Goal: Task Accomplishment & Management: Manage account settings

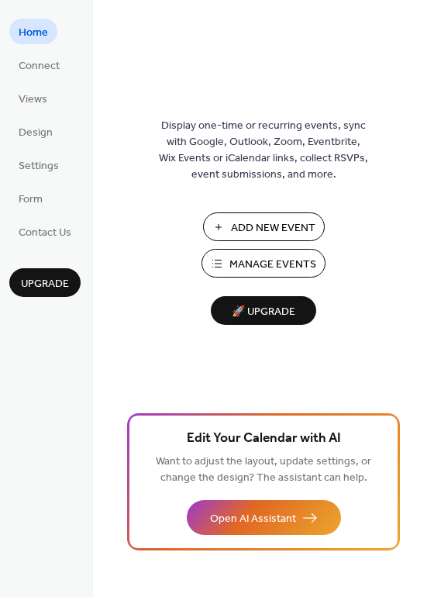
click at [227, 265] on button "Manage Events" at bounding box center [263, 263] width 124 height 29
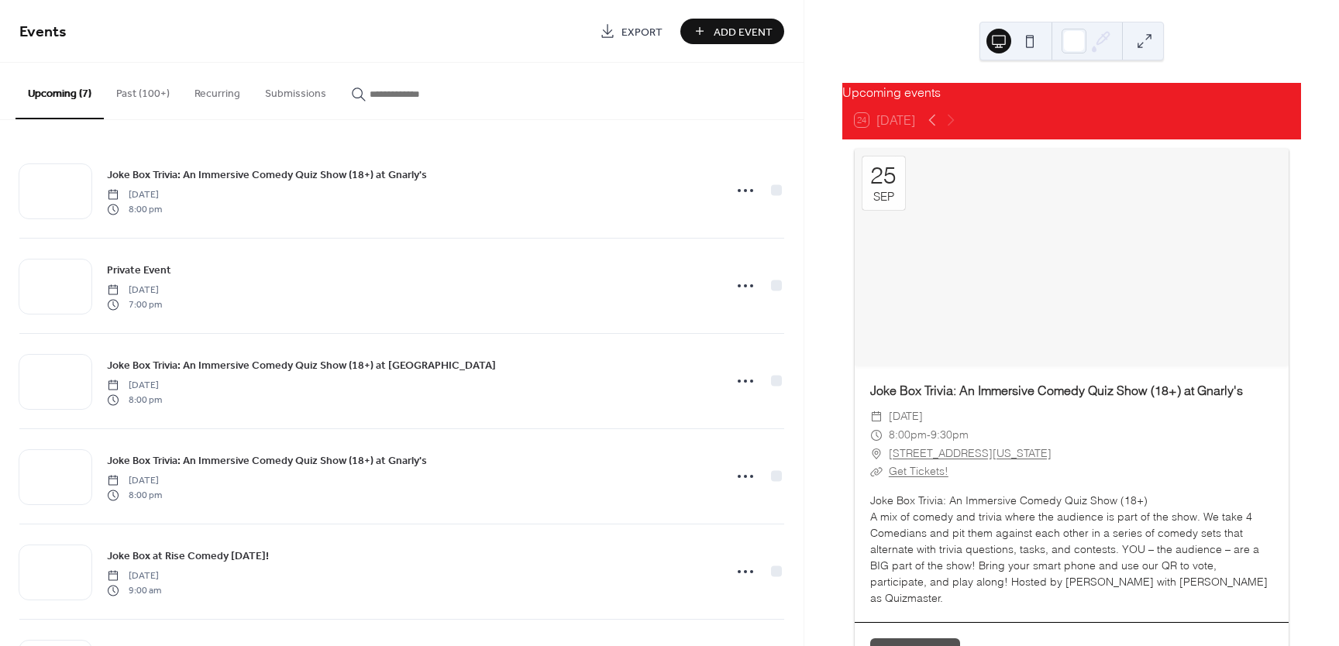
click at [144, 98] on button "Past (100+)" at bounding box center [143, 90] width 78 height 55
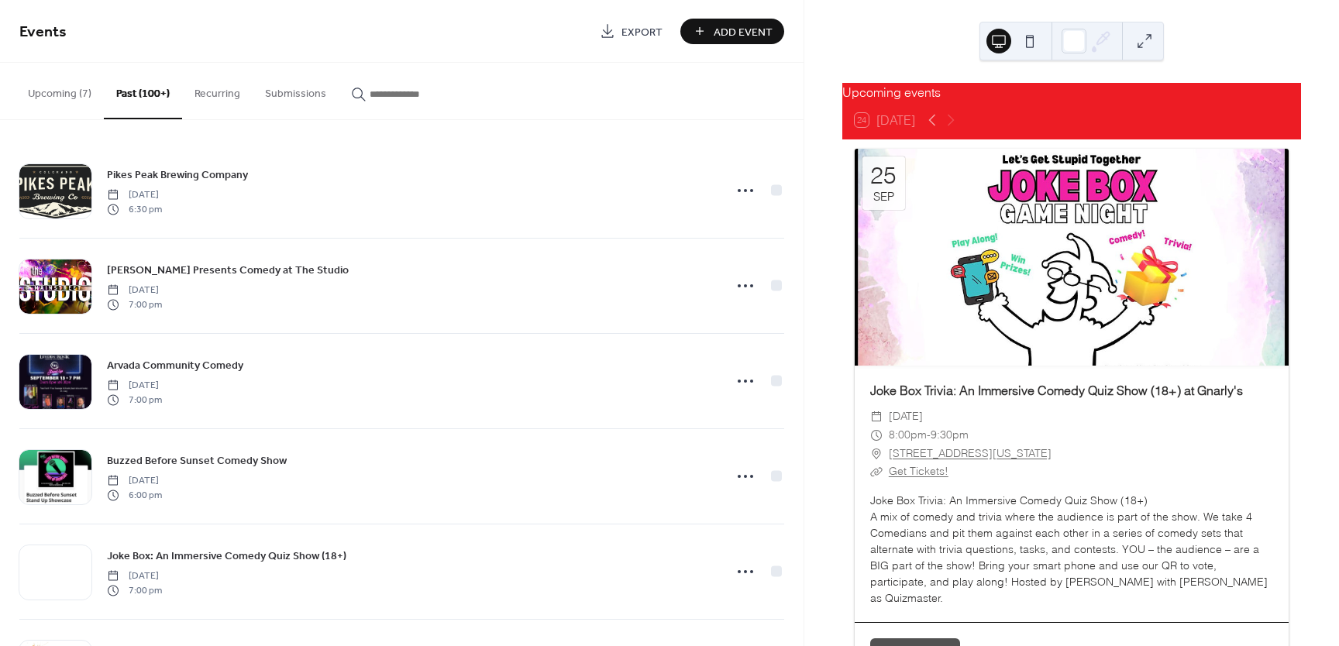
click at [625, 28] on span "Export" at bounding box center [641, 32] width 41 height 16
